Goal: Task Accomplishment & Management: Complete application form

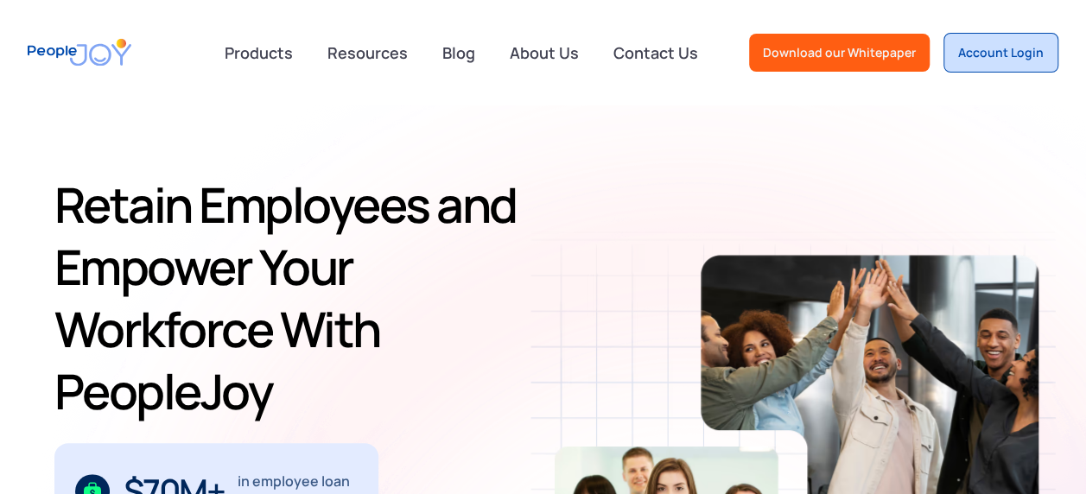
click at [1036, 41] on link "Account Login" at bounding box center [1001, 53] width 115 height 40
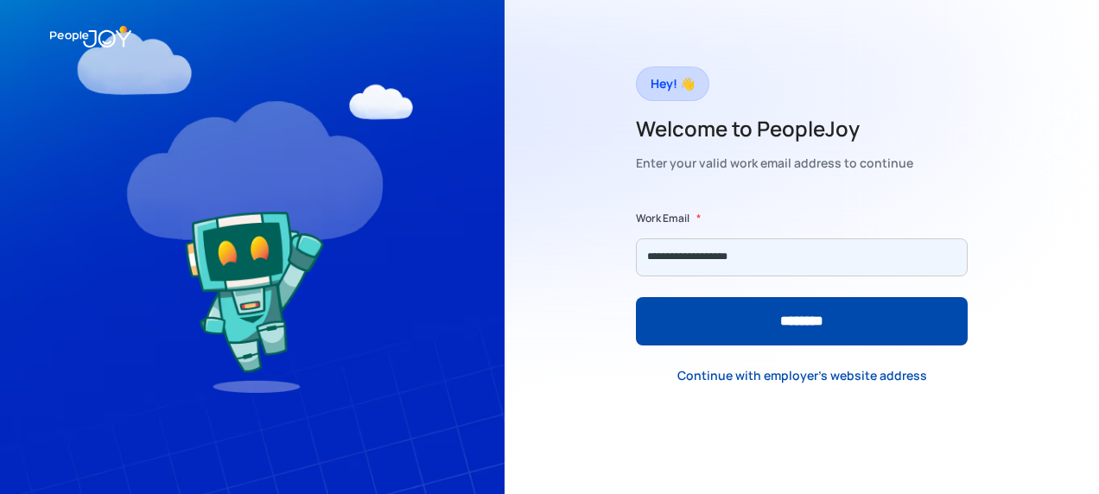
type input "**********"
click at [636, 297] on input "********" at bounding box center [802, 321] width 332 height 48
